Goal: Task Accomplishment & Management: Manage account settings

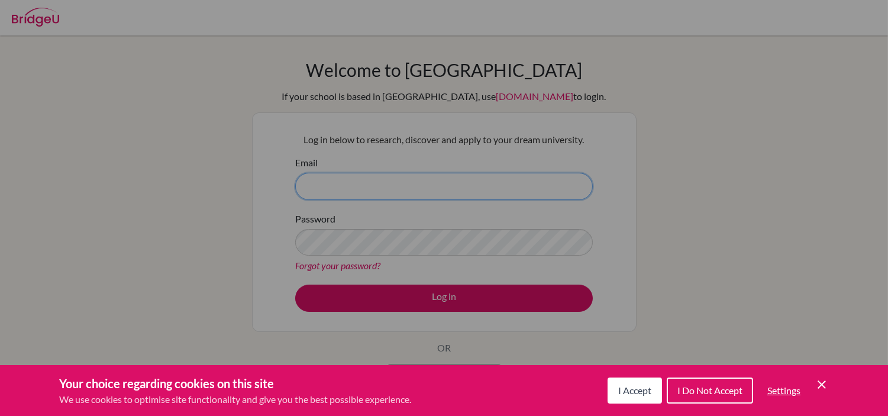
type input "[EMAIL_ADDRESS][DOMAIN_NAME]"
click at [702, 279] on div "Cookie Preferences" at bounding box center [444, 208] width 888 height 416
click at [817, 379] on icon "Cookie Control Close Icon" at bounding box center [822, 385] width 14 height 14
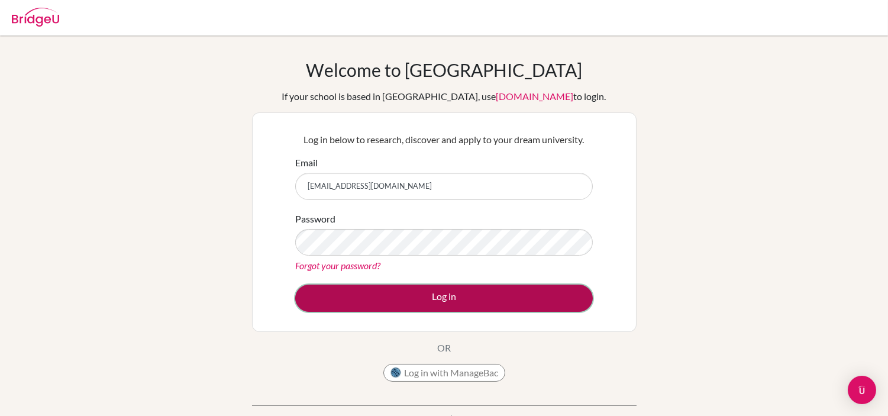
click at [544, 298] on button "Log in" at bounding box center [444, 298] width 298 height 27
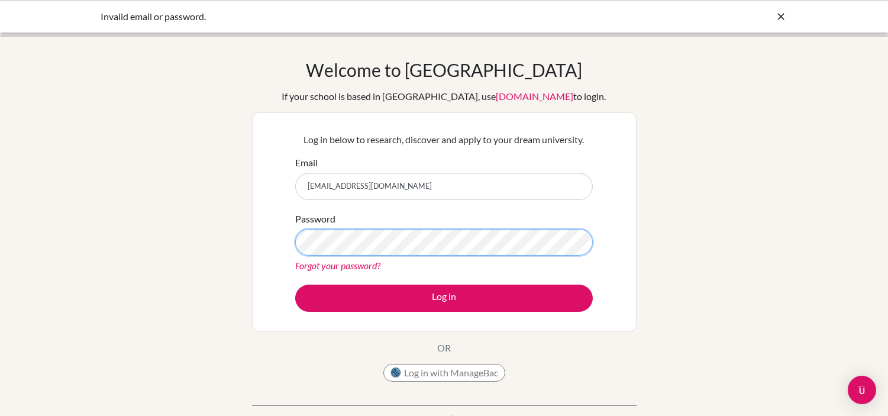
click at [295, 285] on button "Log in" at bounding box center [444, 298] width 298 height 27
